Goal: Book appointment/travel/reservation

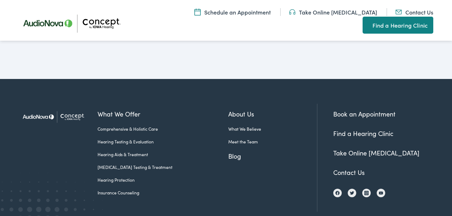
scroll to position [1741, 0]
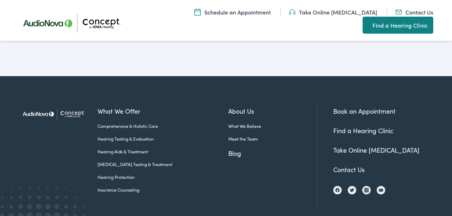
click at [118, 148] on link "Hearing Aids & Treatment" at bounding box center [163, 151] width 131 height 6
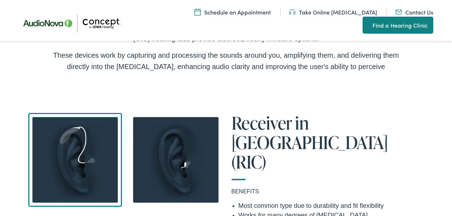
scroll to position [834, 0]
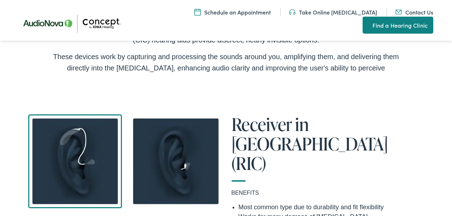
click at [235, 12] on link "Schedule an Appointment" at bounding box center [232, 12] width 76 height 8
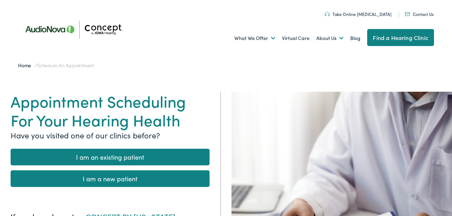
click at [118, 177] on link "I am a new patient" at bounding box center [110, 178] width 199 height 17
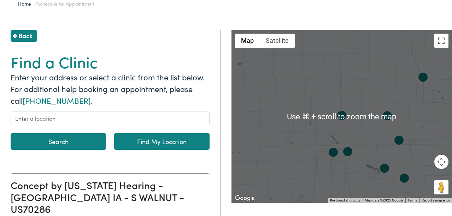
scroll to position [62, 0]
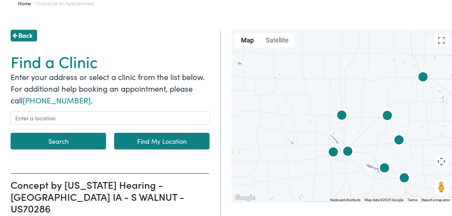
click at [151, 139] on link "Find My Location" at bounding box center [161, 141] width 95 height 17
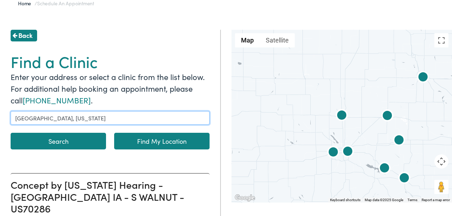
click at [65, 118] on input "[GEOGRAPHIC_DATA], [US_STATE]" at bounding box center [110, 117] width 199 height 13
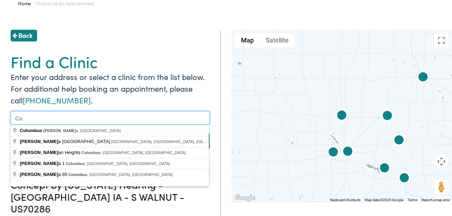
type input "C"
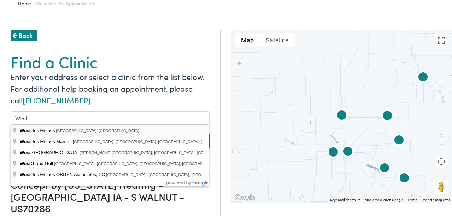
type input "[GEOGRAPHIC_DATA], [GEOGRAPHIC_DATA], [GEOGRAPHIC_DATA]"
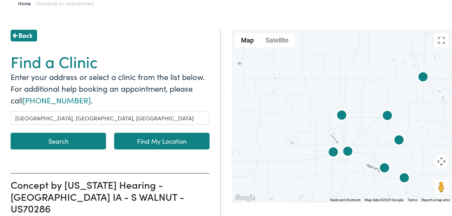
click at [55, 139] on button "Search" at bounding box center [58, 141] width 95 height 17
click at [59, 140] on button "Search" at bounding box center [58, 141] width 95 height 17
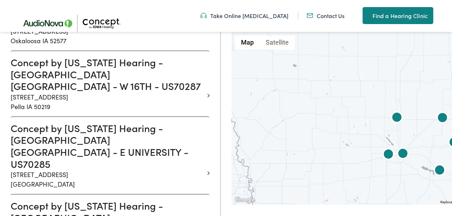
scroll to position [809, 0]
